Goal: Task Accomplishment & Management: Use online tool/utility

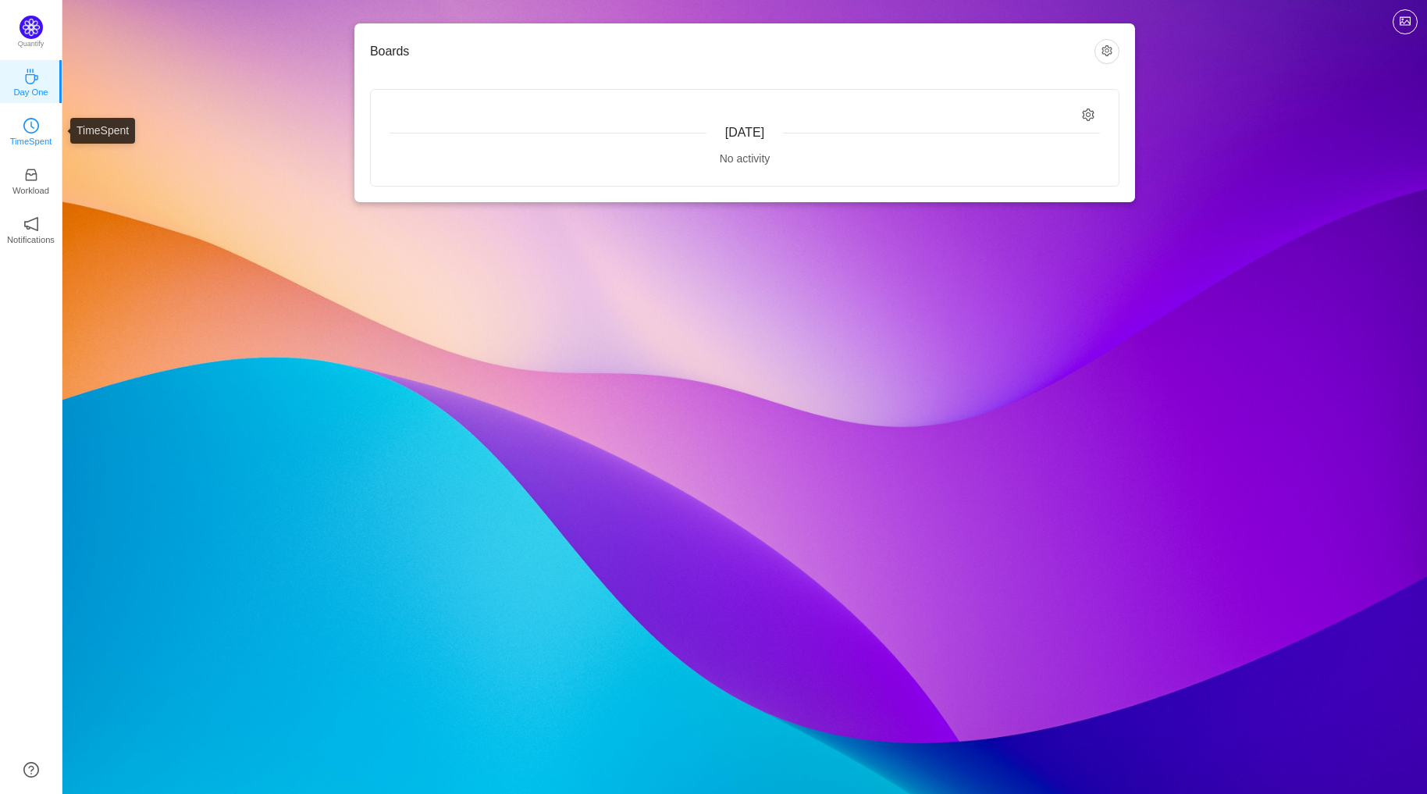
click at [28, 123] on link "TimeSpent" at bounding box center [31, 131] width 16 height 16
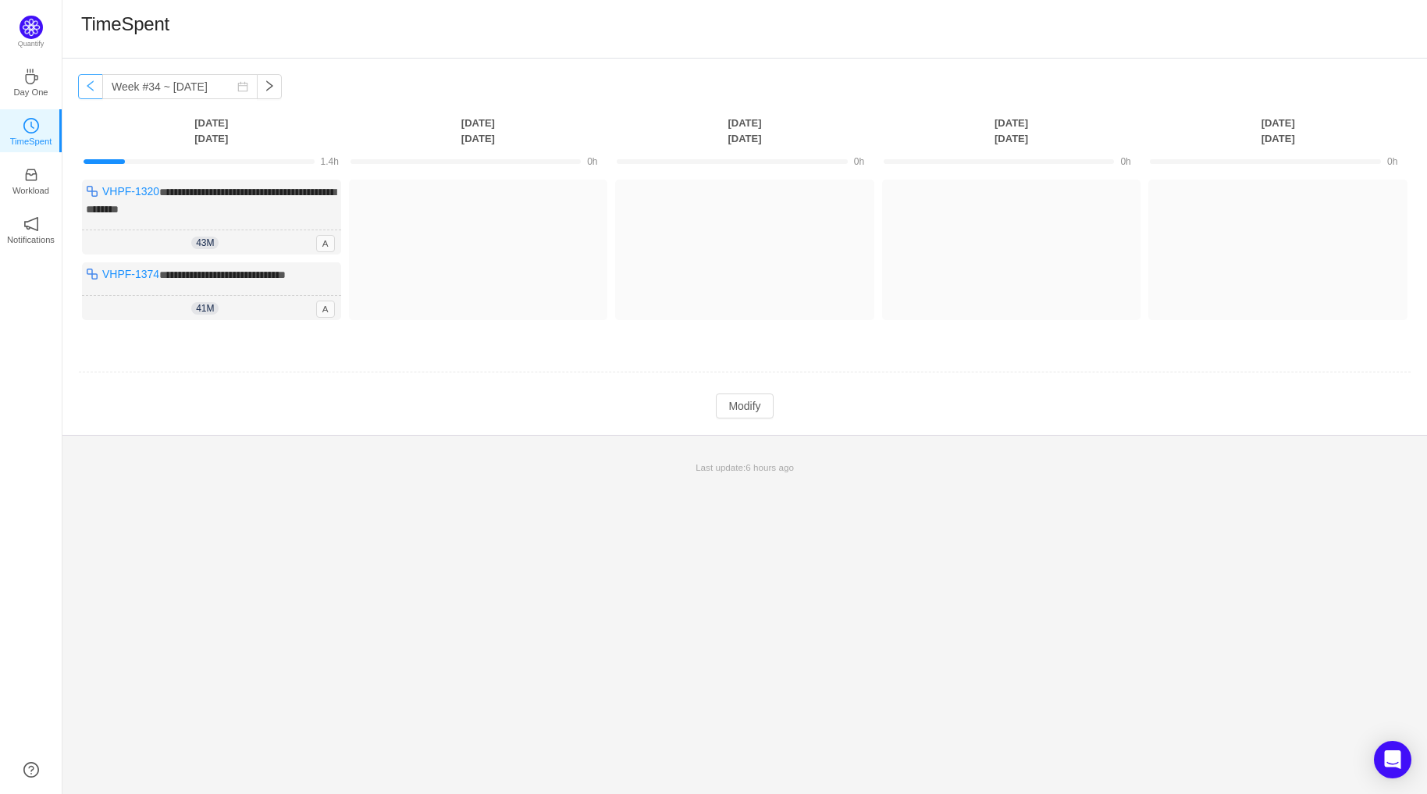
click at [89, 84] on button "button" at bounding box center [90, 86] width 25 height 25
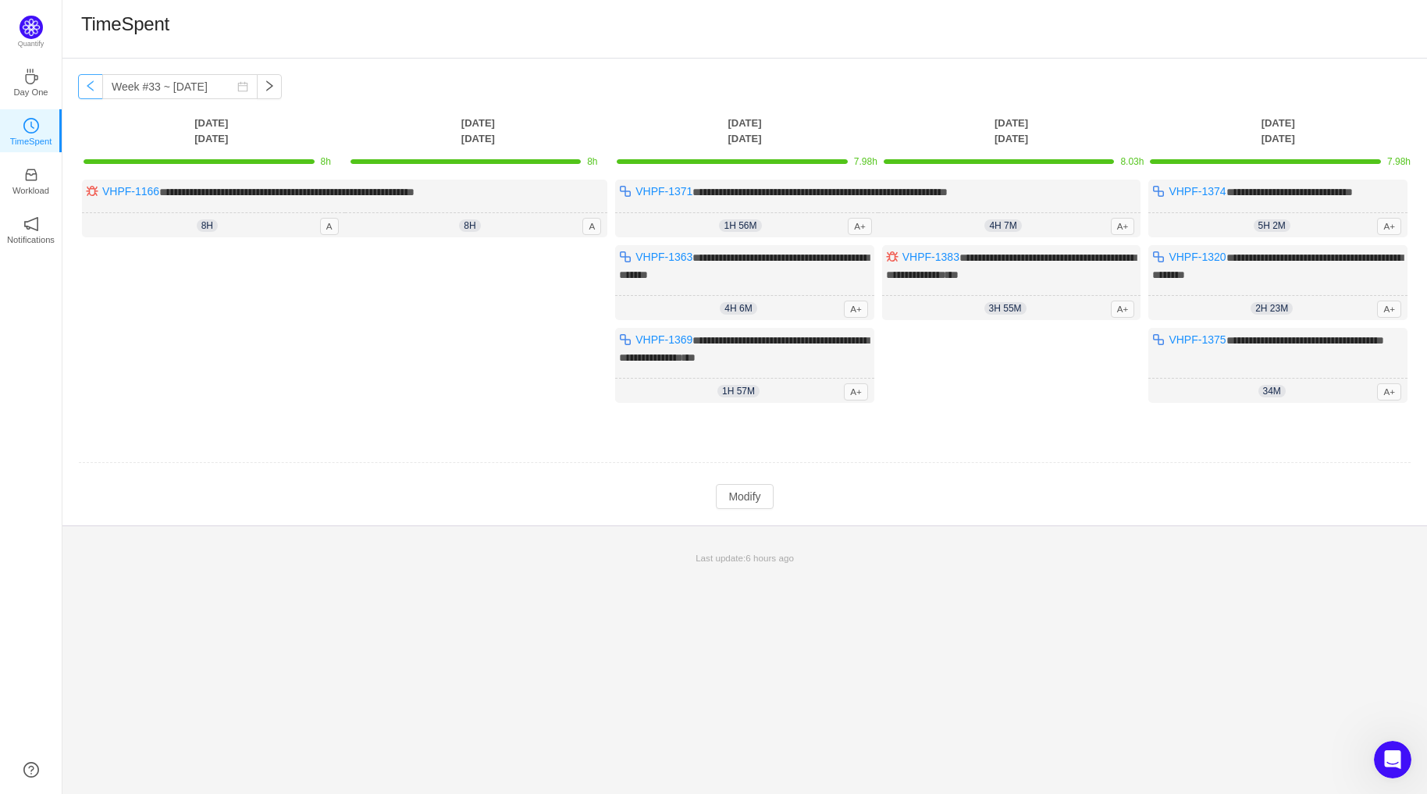
click at [92, 84] on button "button" at bounding box center [90, 86] width 25 height 25
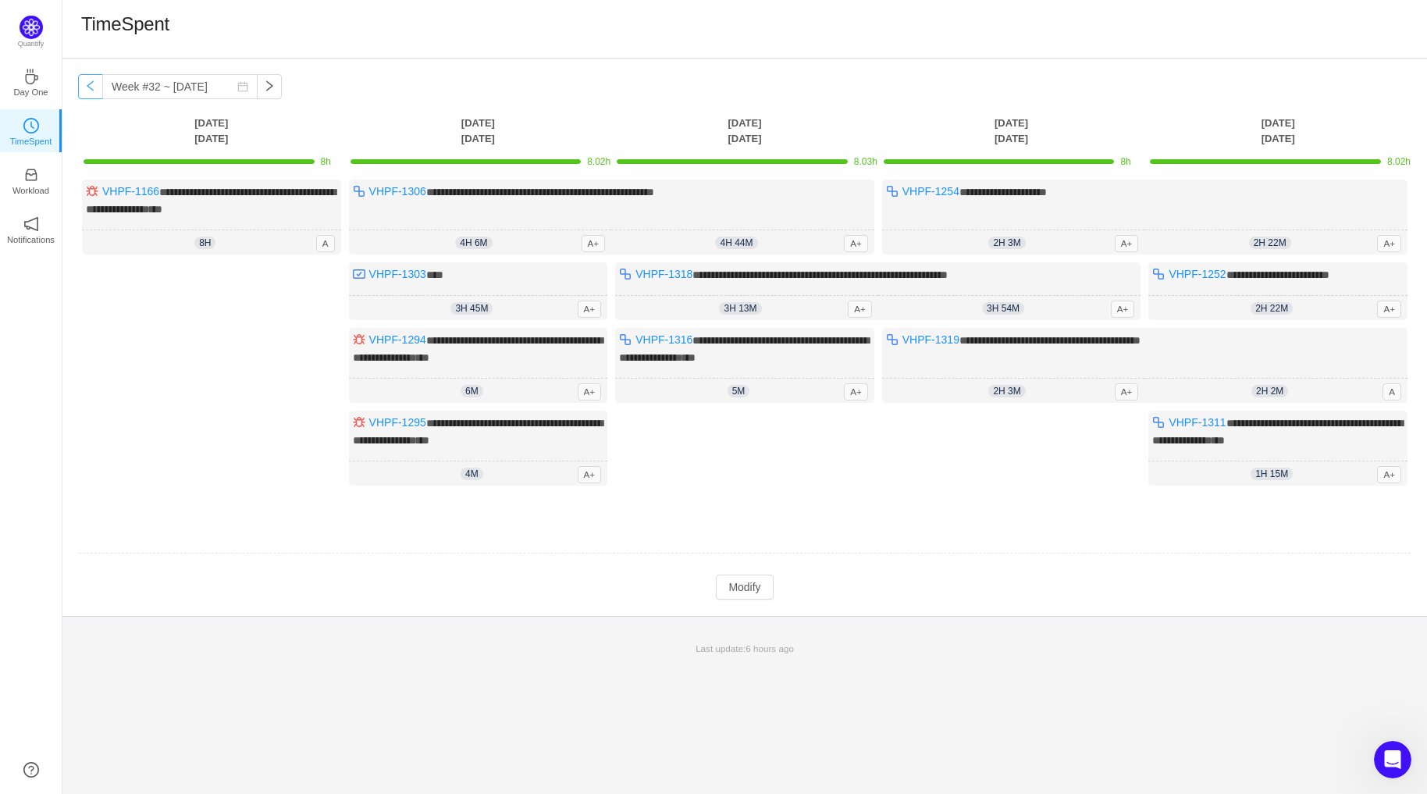
click at [92, 84] on button "button" at bounding box center [90, 86] width 25 height 25
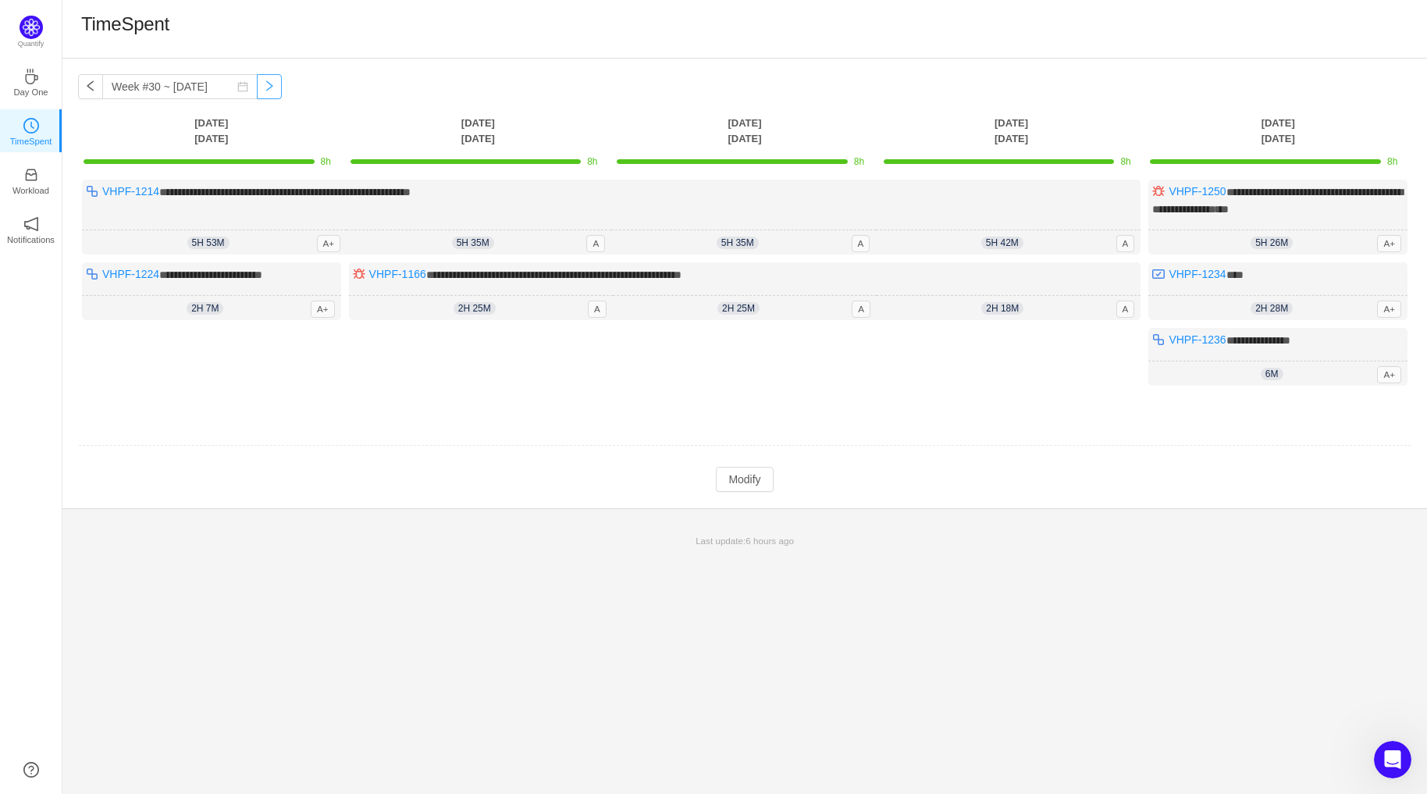
click at [279, 91] on button "button" at bounding box center [269, 86] width 25 height 25
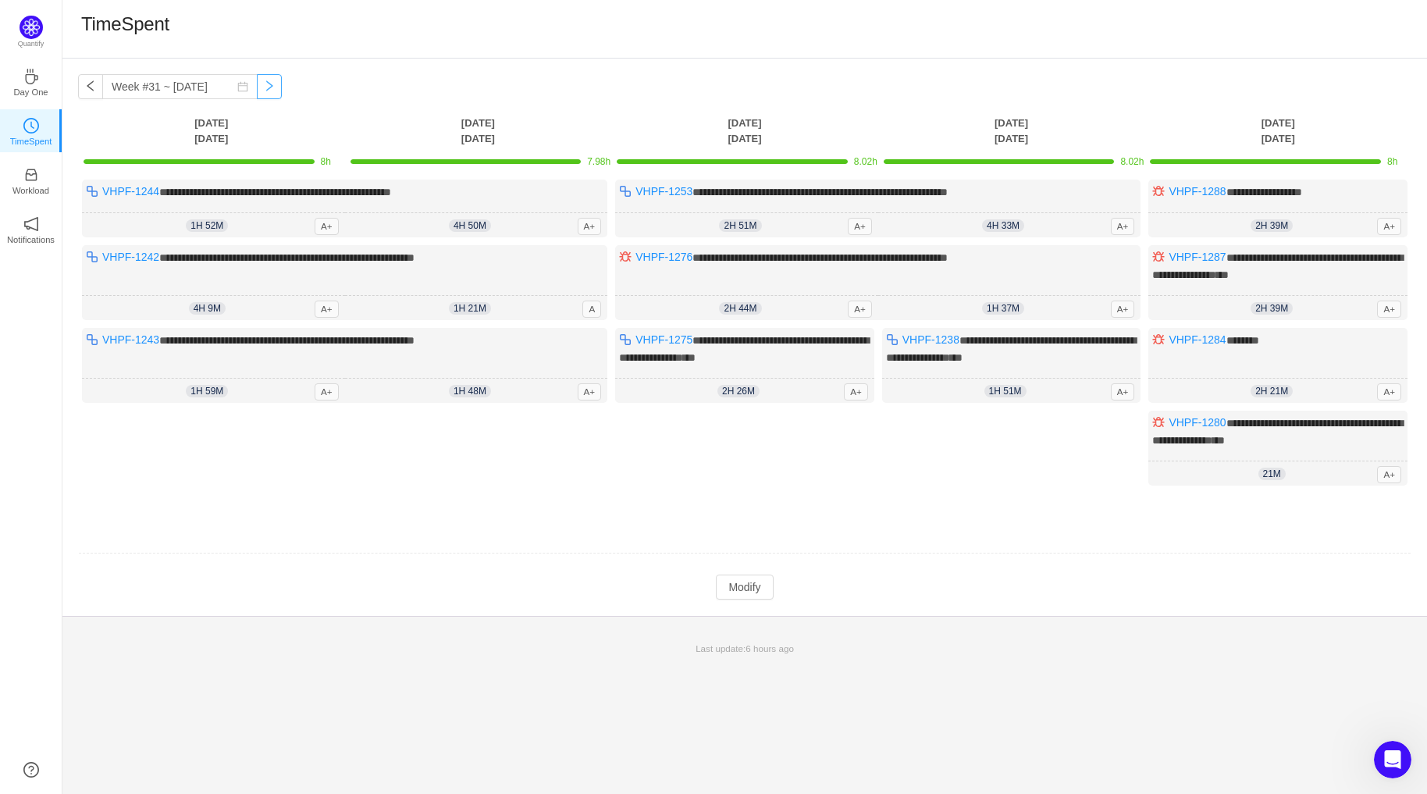
click at [267, 83] on button "button" at bounding box center [269, 86] width 25 height 25
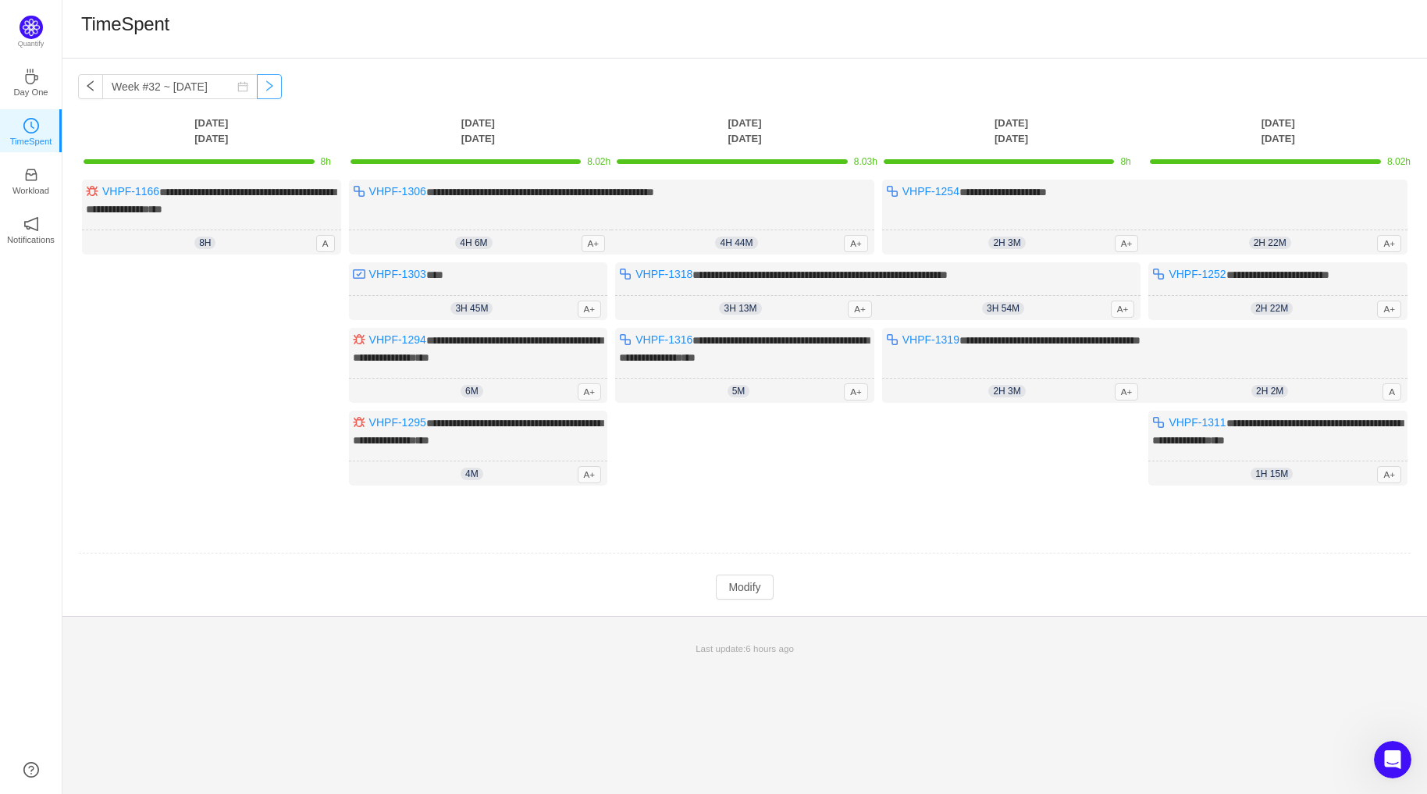
click at [266, 84] on button "button" at bounding box center [269, 86] width 25 height 25
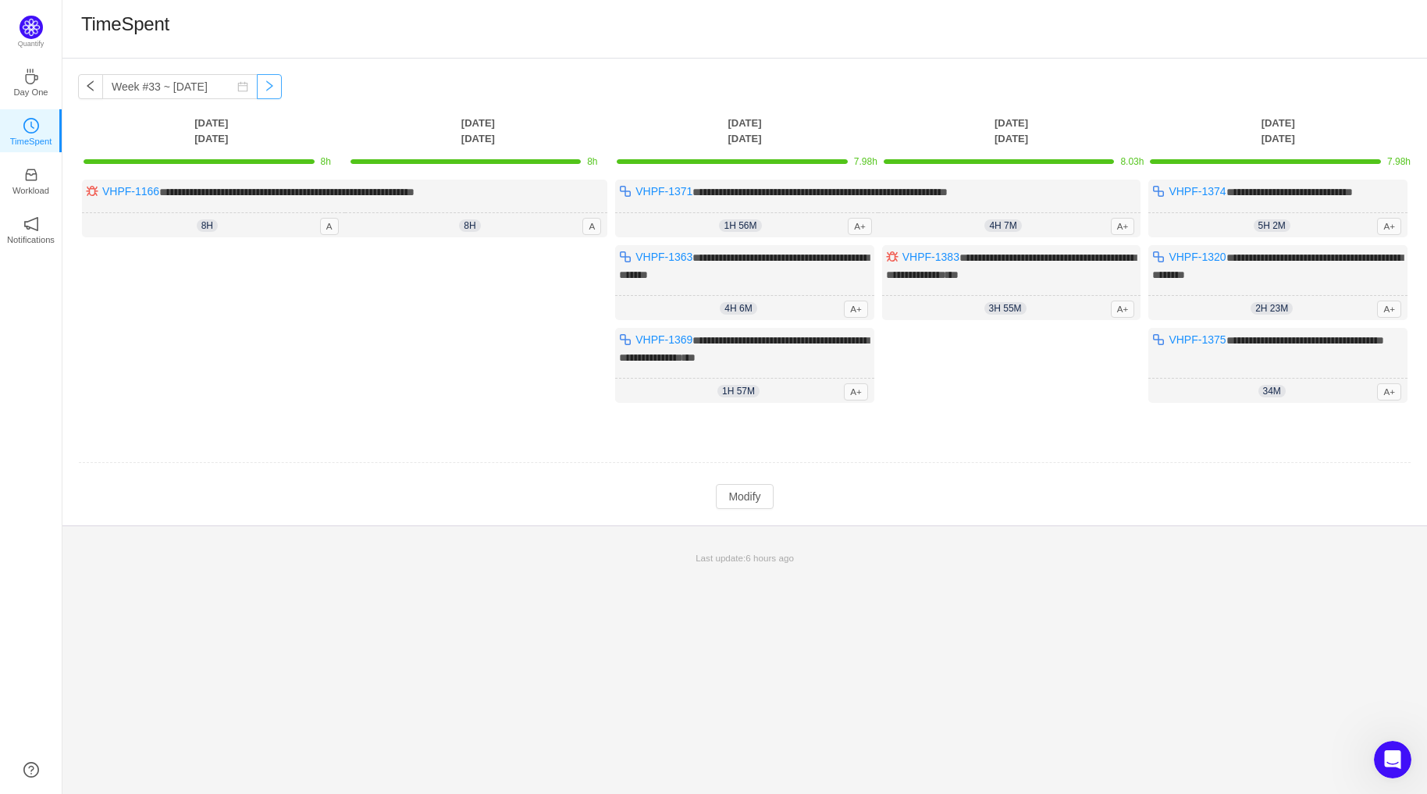
click at [266, 84] on button "button" at bounding box center [269, 86] width 25 height 25
type input "Week #34 ~ [DATE]"
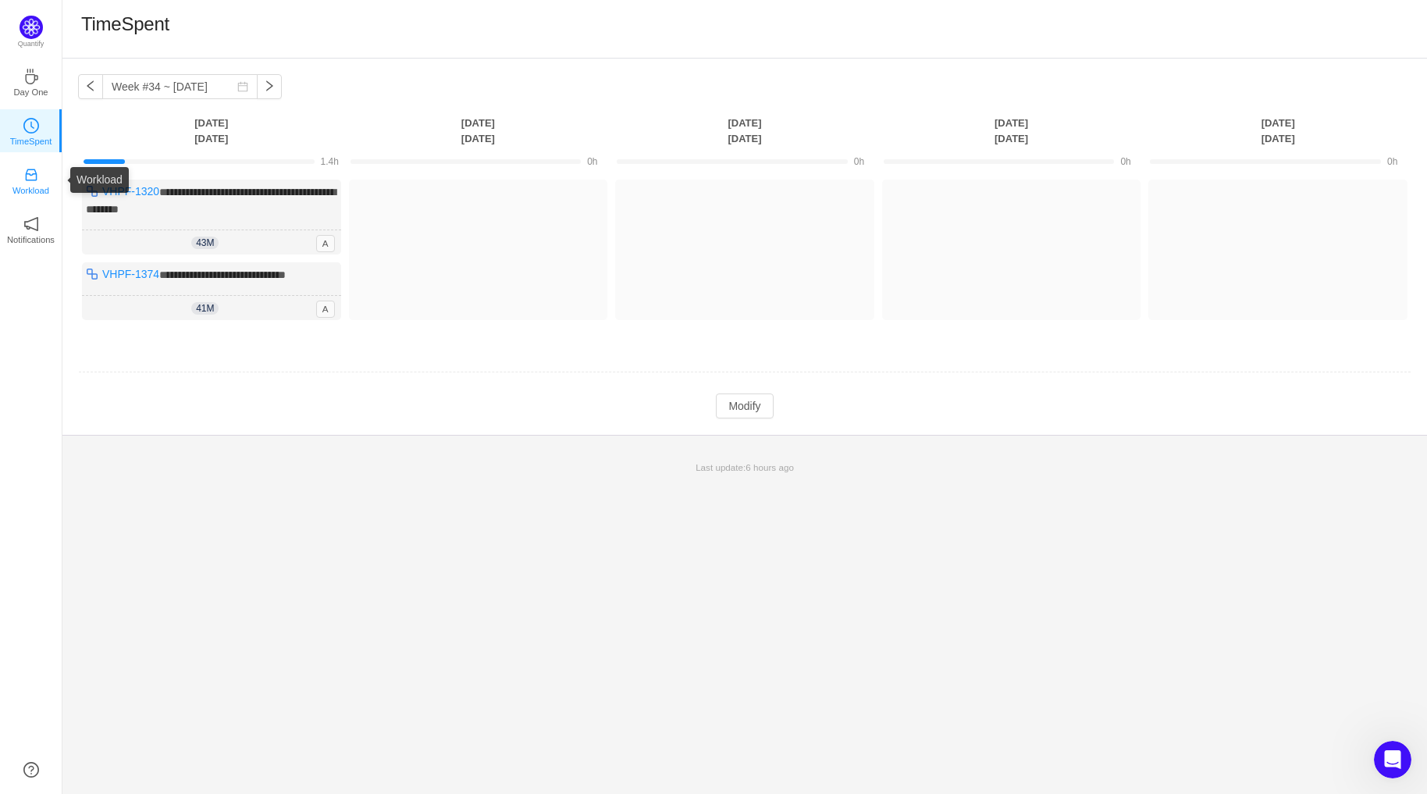
click at [21, 186] on p "Workload" at bounding box center [30, 190] width 37 height 14
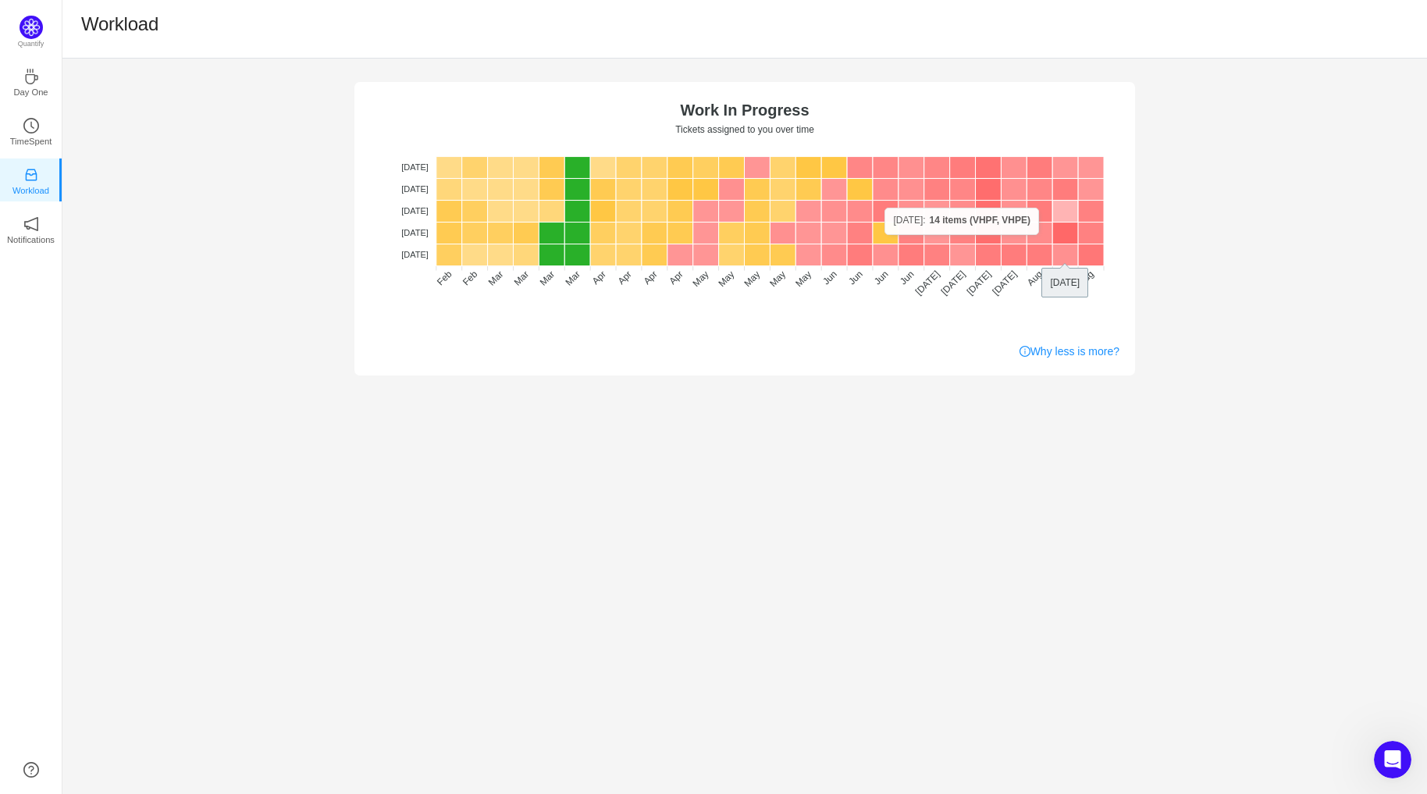
click at [1062, 209] on rect at bounding box center [1065, 212] width 26 height 22
click at [1090, 215] on rect at bounding box center [1091, 212] width 26 height 22
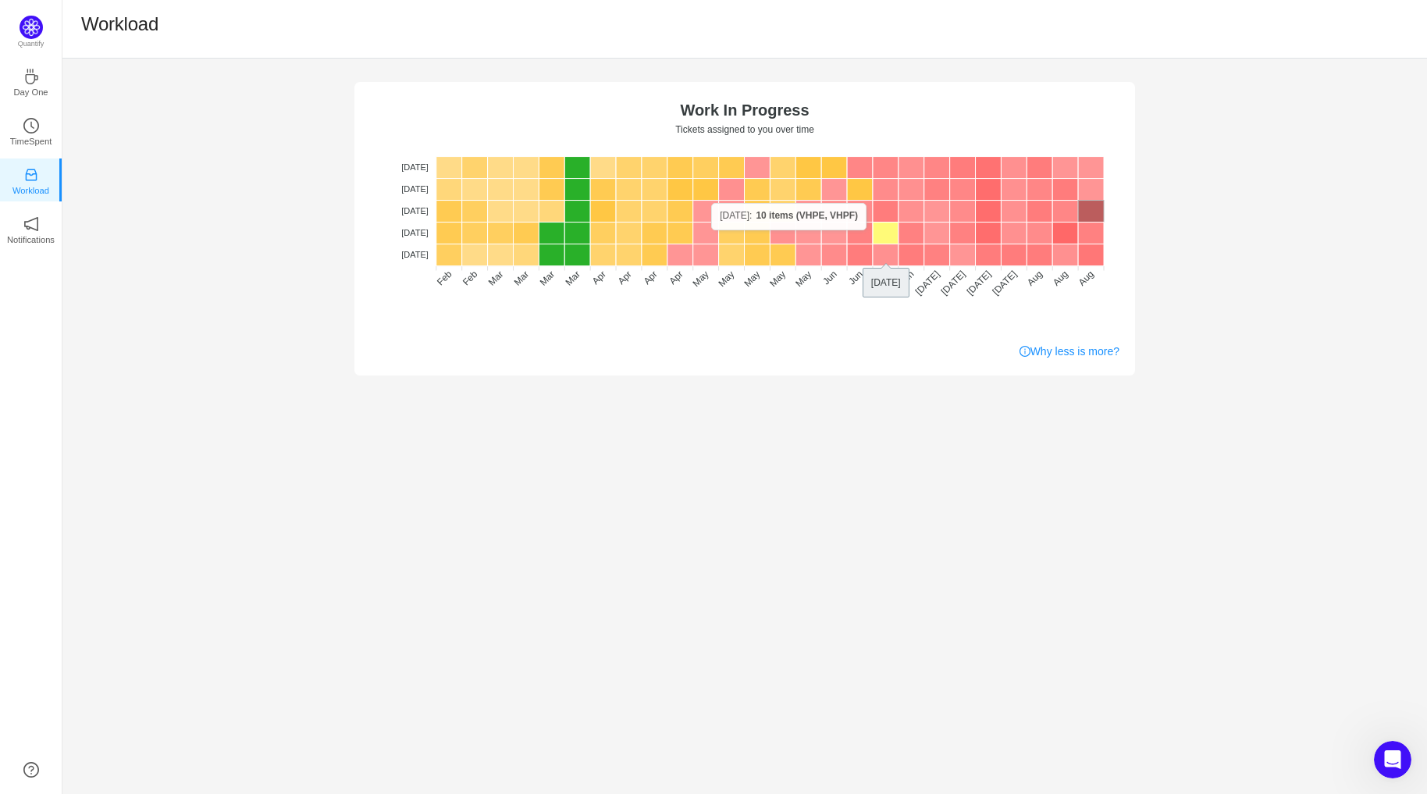
click at [879, 230] on rect at bounding box center [886, 233] width 26 height 22
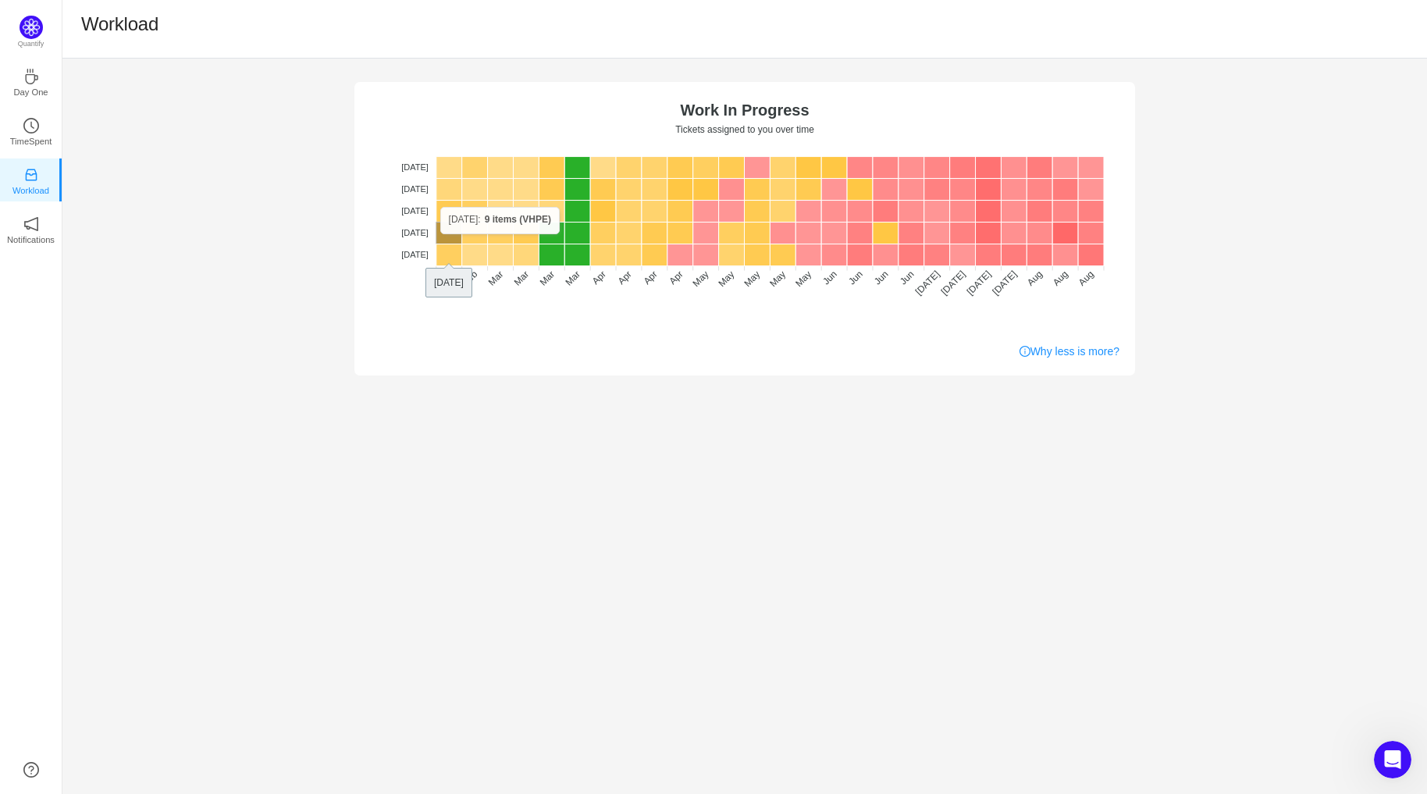
click at [440, 234] on rect at bounding box center [449, 233] width 26 height 22
click at [575, 258] on rect at bounding box center [577, 255] width 26 height 22
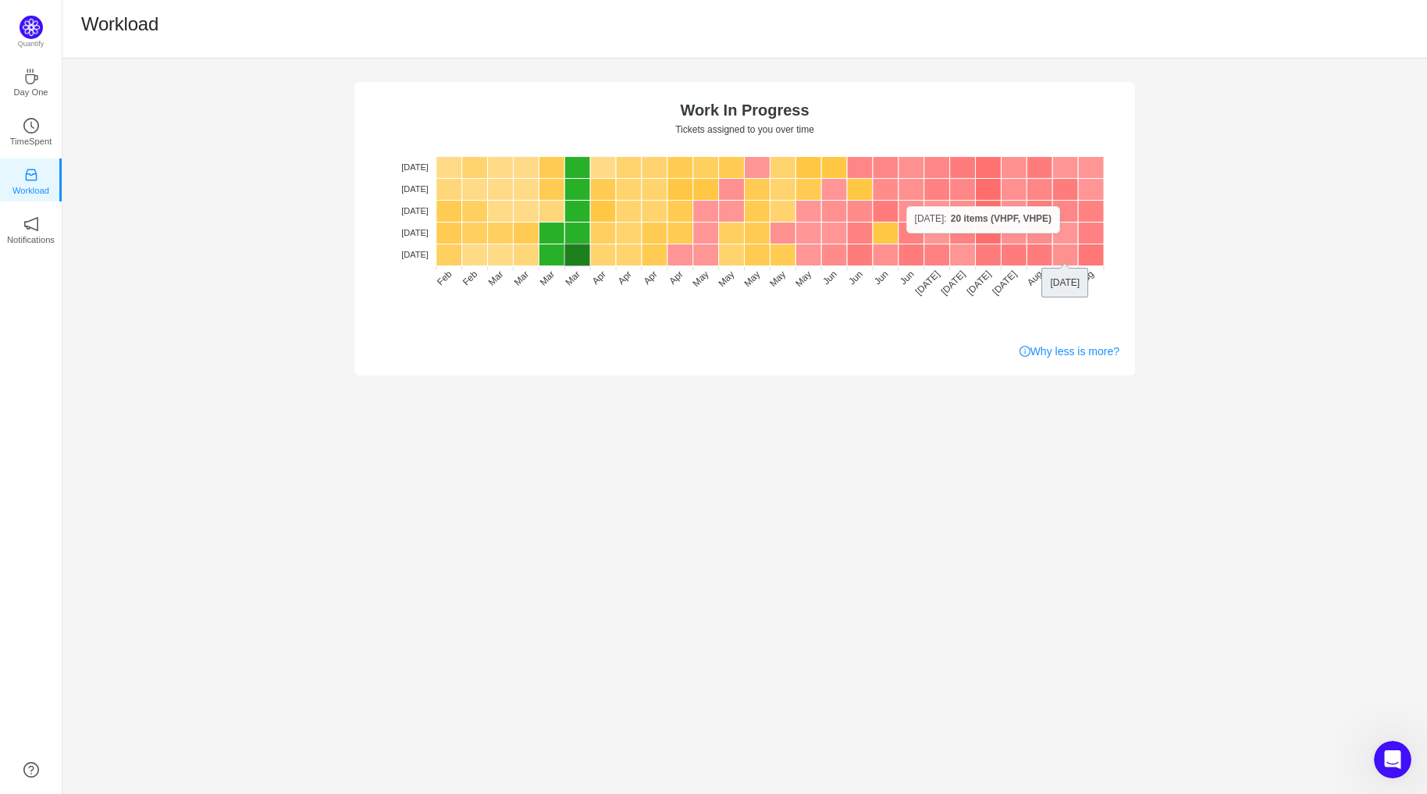
click at [1073, 233] on rect at bounding box center [1065, 233] width 26 height 22
